Goal: Find specific page/section: Find specific page/section

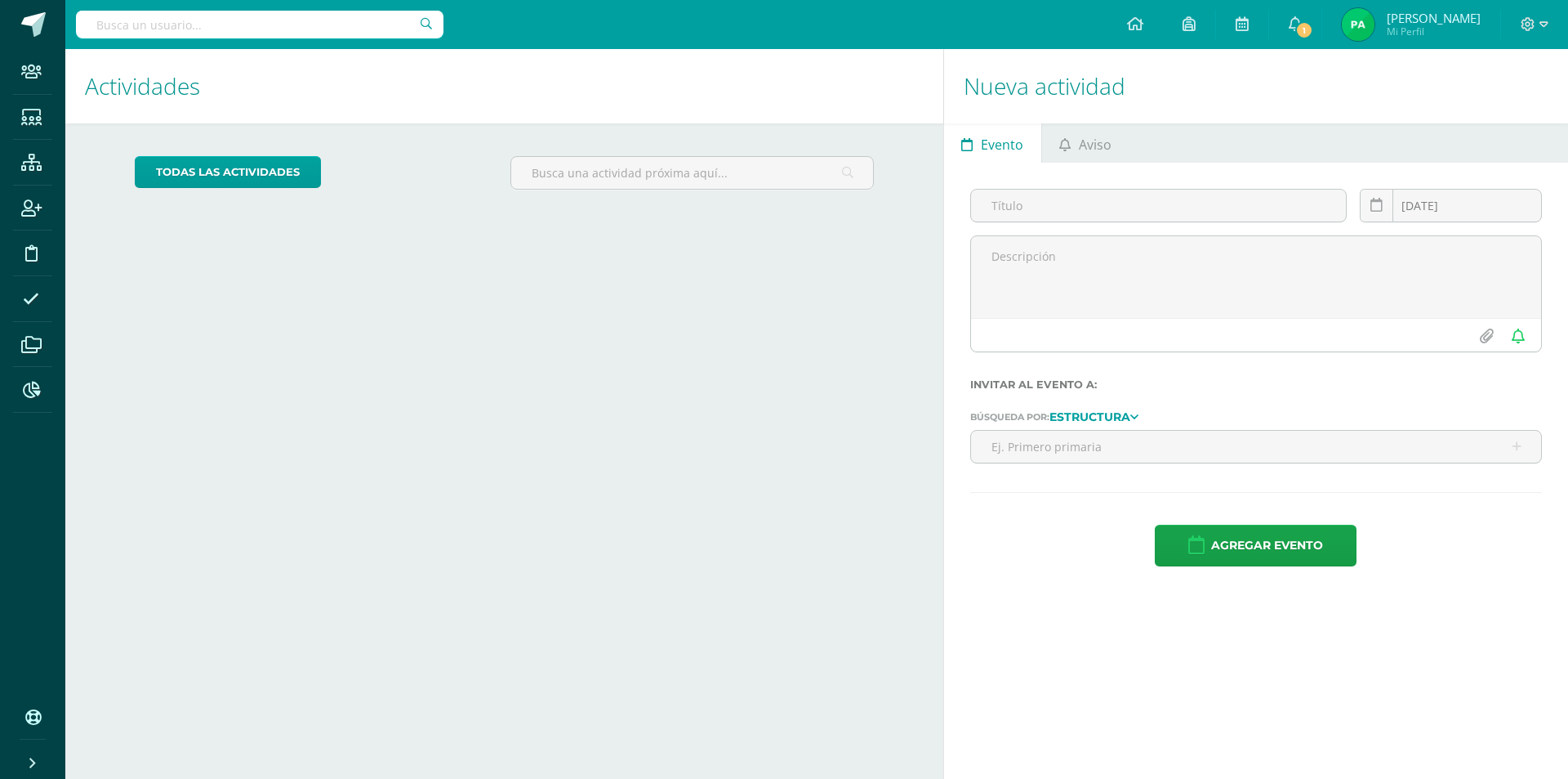
click at [8, 117] on li "Estudiantes" at bounding box center [33, 117] width 65 height 46
click at [21, 115] on icon at bounding box center [31, 117] width 20 height 16
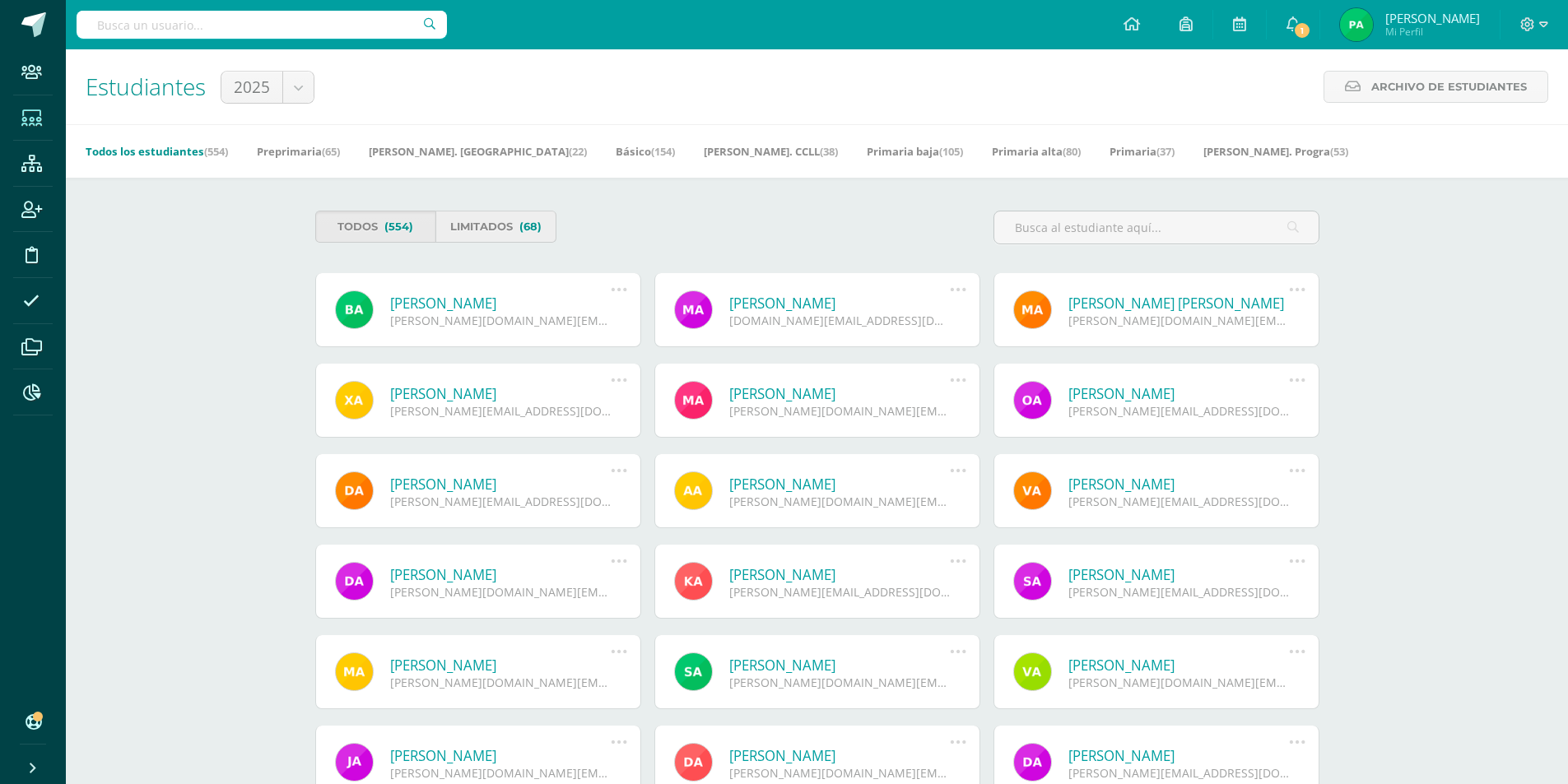
click at [520, 221] on span "(68)" at bounding box center [530, 226] width 22 height 30
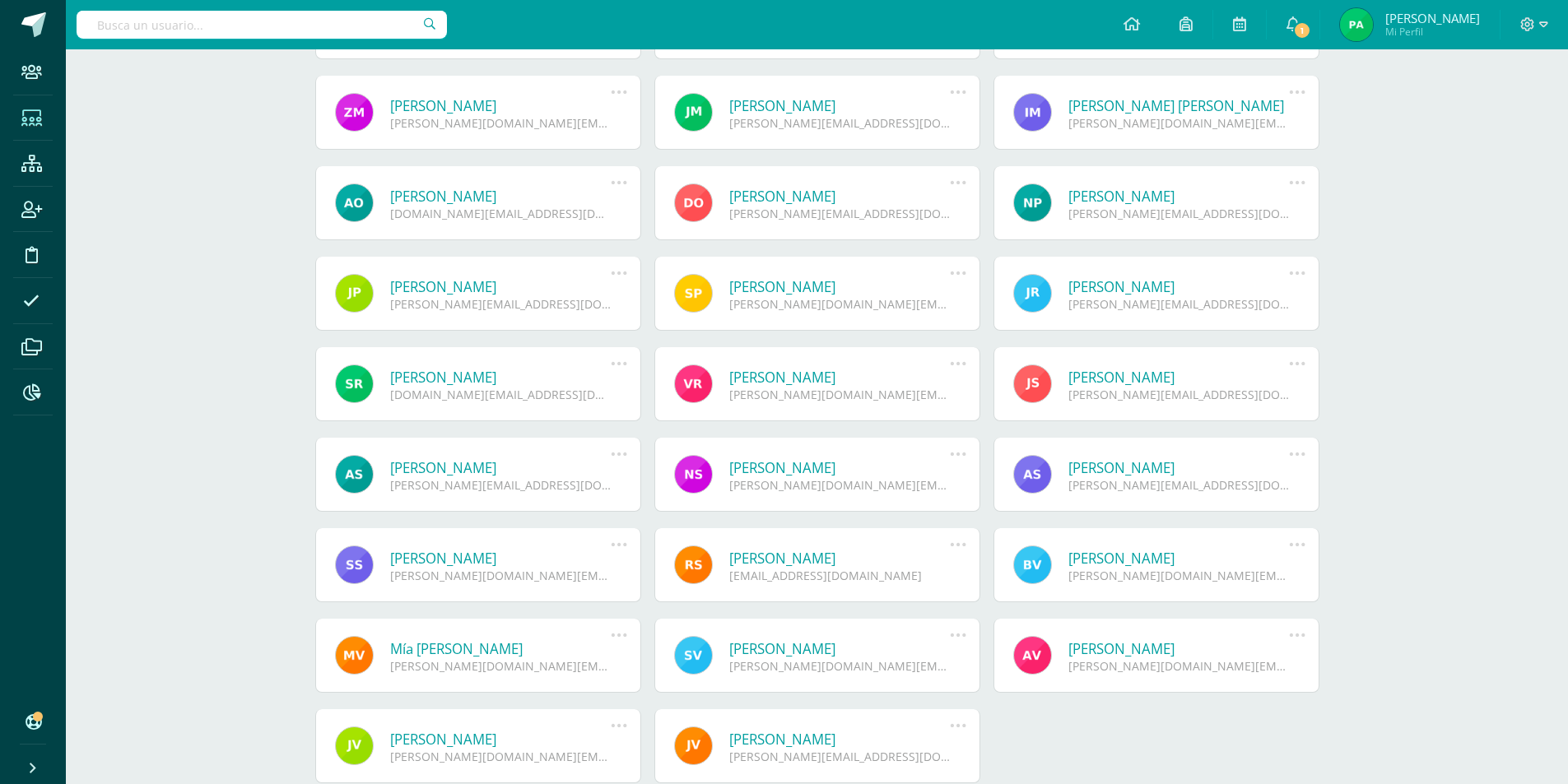
scroll to position [1637, 0]
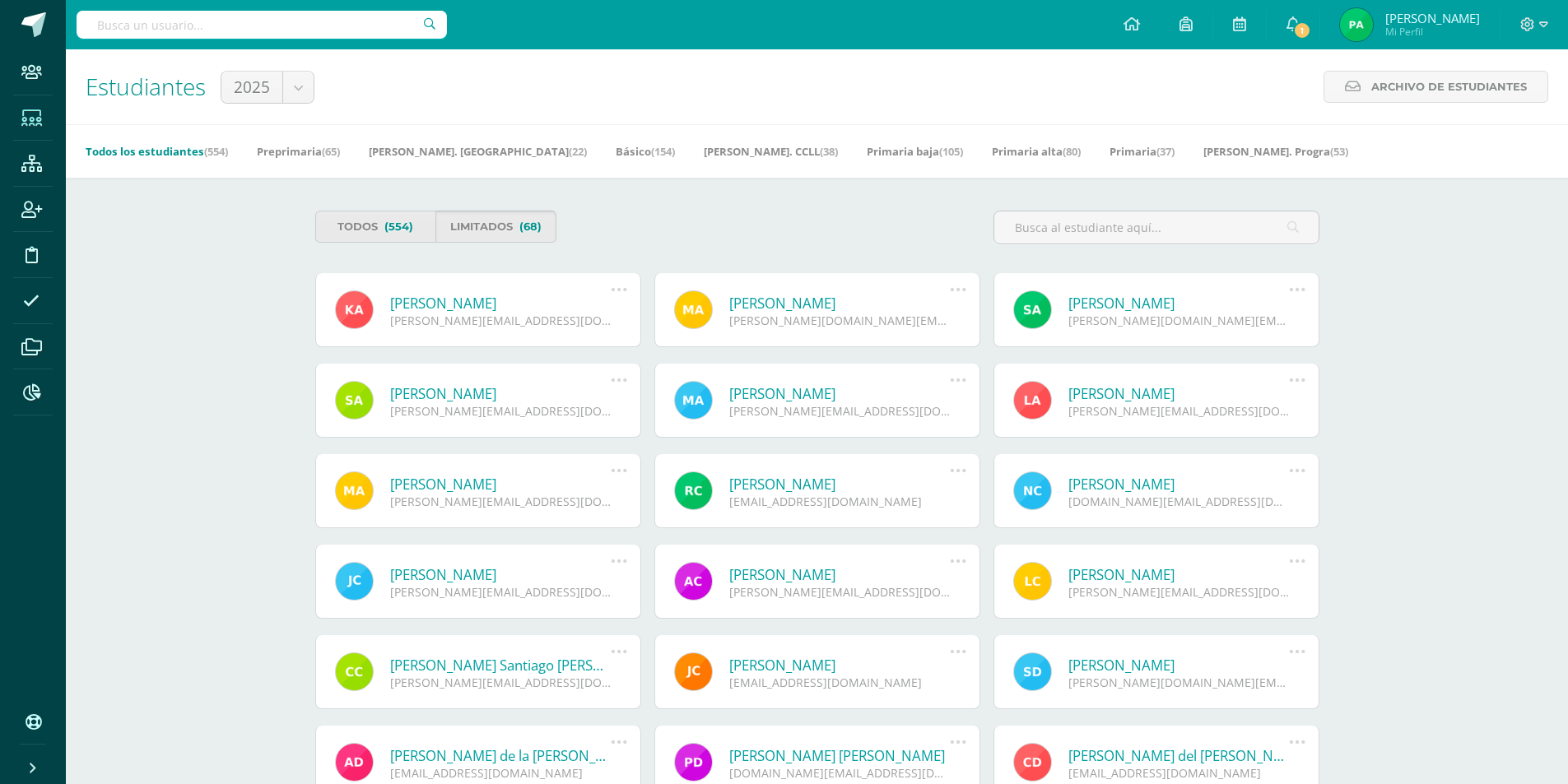
click at [535, 227] on span "(68)" at bounding box center [530, 226] width 22 height 30
